Goal: Task Accomplishment & Management: Use online tool/utility

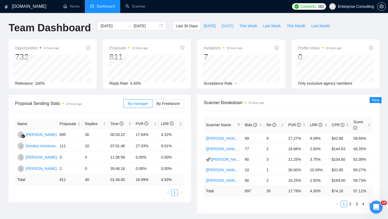
click at [222, 28] on span "[DATE]" at bounding box center [227, 26] width 12 height 6
type input "[DATE]"
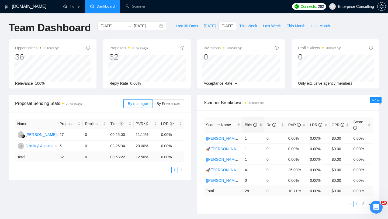
click at [253, 123] on icon "info-circle" at bounding box center [255, 125] width 4 height 4
click at [256, 29] on button "This Week" at bounding box center [248, 26] width 24 height 9
type input "[DATE]"
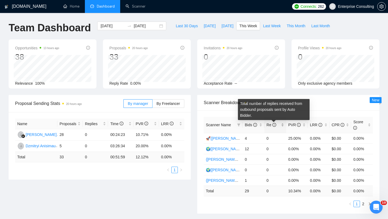
click at [273, 126] on icon "info-circle" at bounding box center [274, 125] width 4 height 4
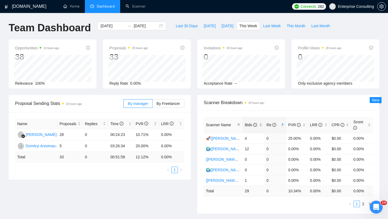
click at [249, 128] on div "Bids" at bounding box center [254, 125] width 18 height 6
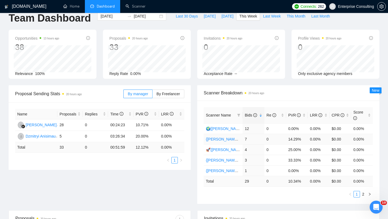
scroll to position [12, 0]
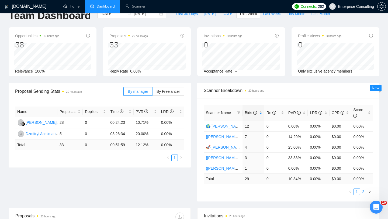
click at [363, 191] on link "2" at bounding box center [363, 192] width 6 height 6
click at [358, 192] on link "1" at bounding box center [357, 192] width 6 height 6
click at [138, 9] on link "Scanner" at bounding box center [136, 6] width 20 height 5
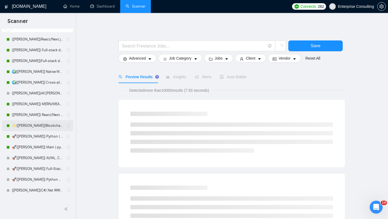
scroll to position [22, 0]
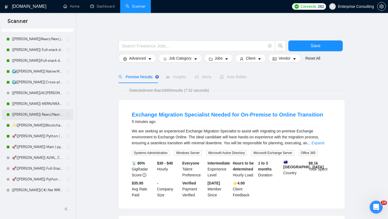
click at [43, 116] on link "{[PERSON_NAME]} React/Next.js/Node.js (Long-term, All Niches)" at bounding box center [37, 114] width 51 height 11
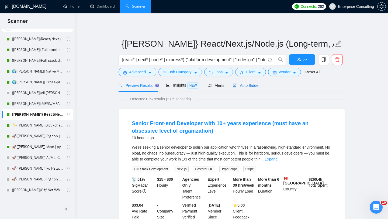
click at [253, 86] on span "Auto Bidder" at bounding box center [246, 85] width 27 height 4
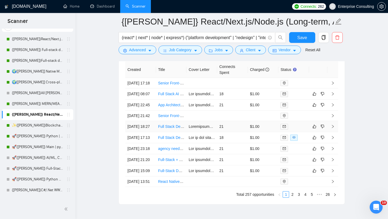
scroll to position [1382, 0]
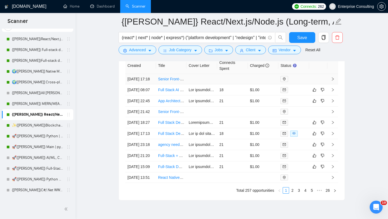
click at [334, 84] on td at bounding box center [332, 79] width 11 height 11
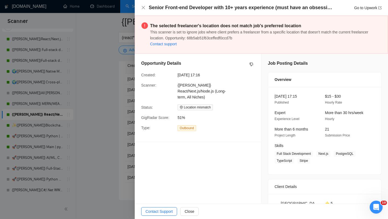
click at [123, 116] on div at bounding box center [194, 109] width 388 height 219
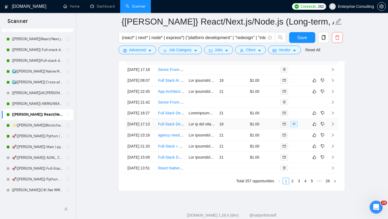
scroll to position [1393, 0]
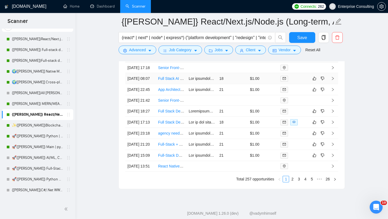
click at [333, 84] on td at bounding box center [332, 78] width 11 height 11
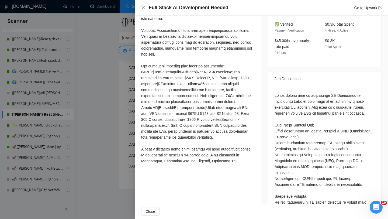
scroll to position [185, 0]
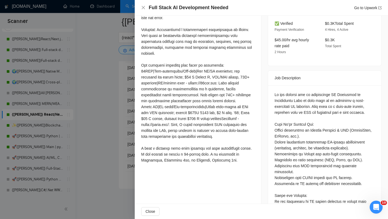
click at [109, 107] on div at bounding box center [194, 109] width 388 height 219
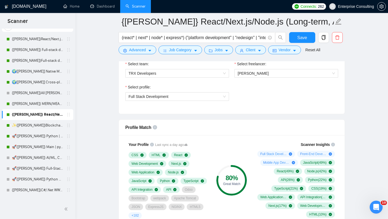
scroll to position [291, 0]
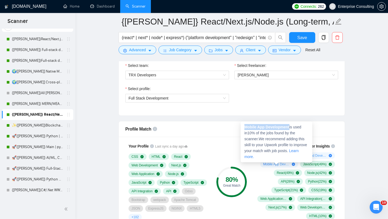
drag, startPoint x: 245, startPoint y: 127, endPoint x: 291, endPoint y: 126, distance: 45.3
click at [291, 126] on span "Mobile App Development is used in 10 % of the jobs found by the scanner. We rec…" at bounding box center [275, 142] width 63 height 34
copy strong "Mobile App Development"
